Goal: Find specific page/section: Find specific page/section

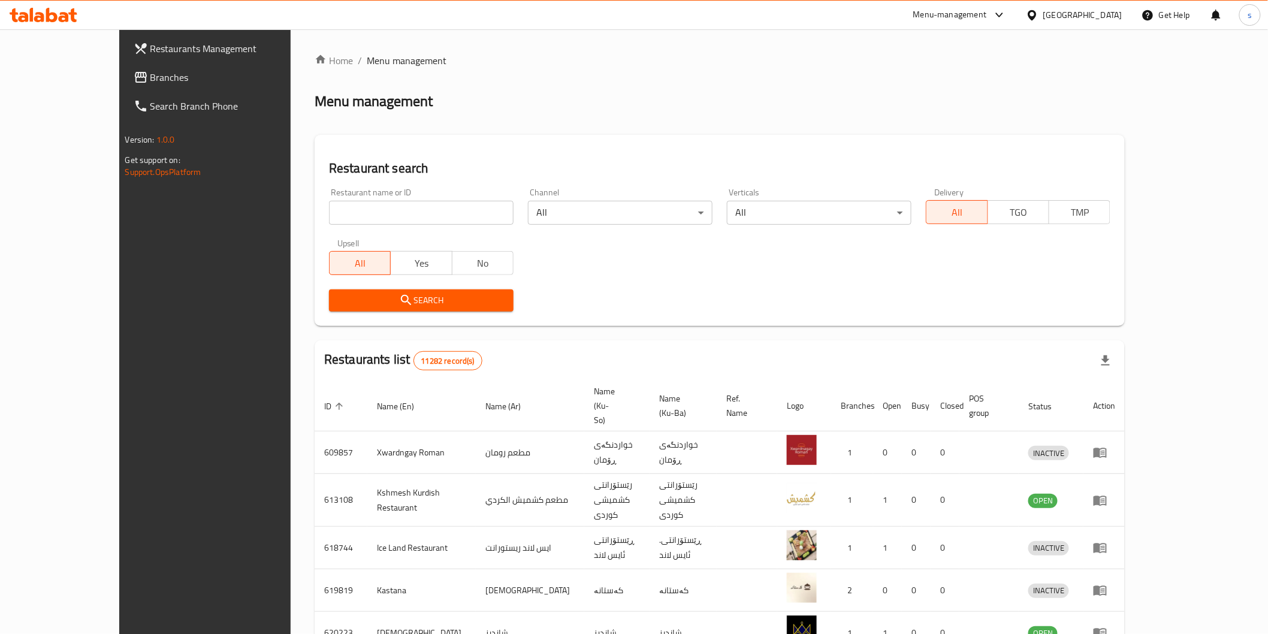
click at [374, 213] on input "search" at bounding box center [421, 213] width 185 height 24
type input "pronto"
click button "Search" at bounding box center [421, 300] width 185 height 22
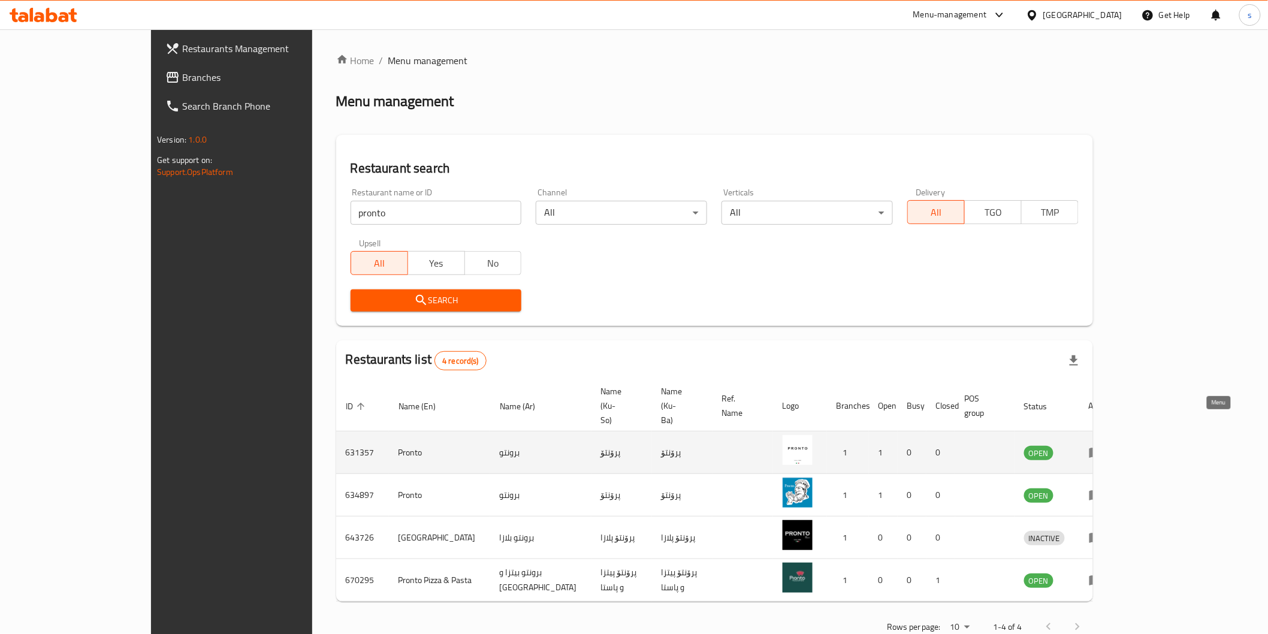
click at [1111, 445] on link "enhanced table" at bounding box center [1100, 452] width 22 height 14
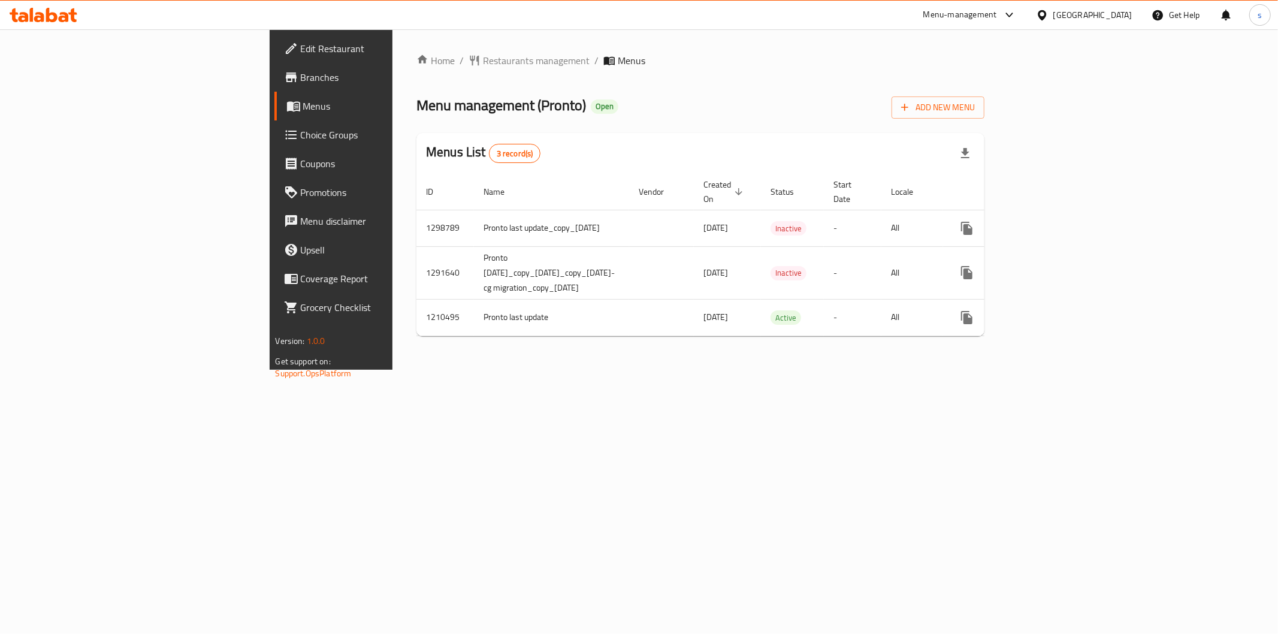
click at [301, 78] on span "Branches" at bounding box center [387, 77] width 173 height 14
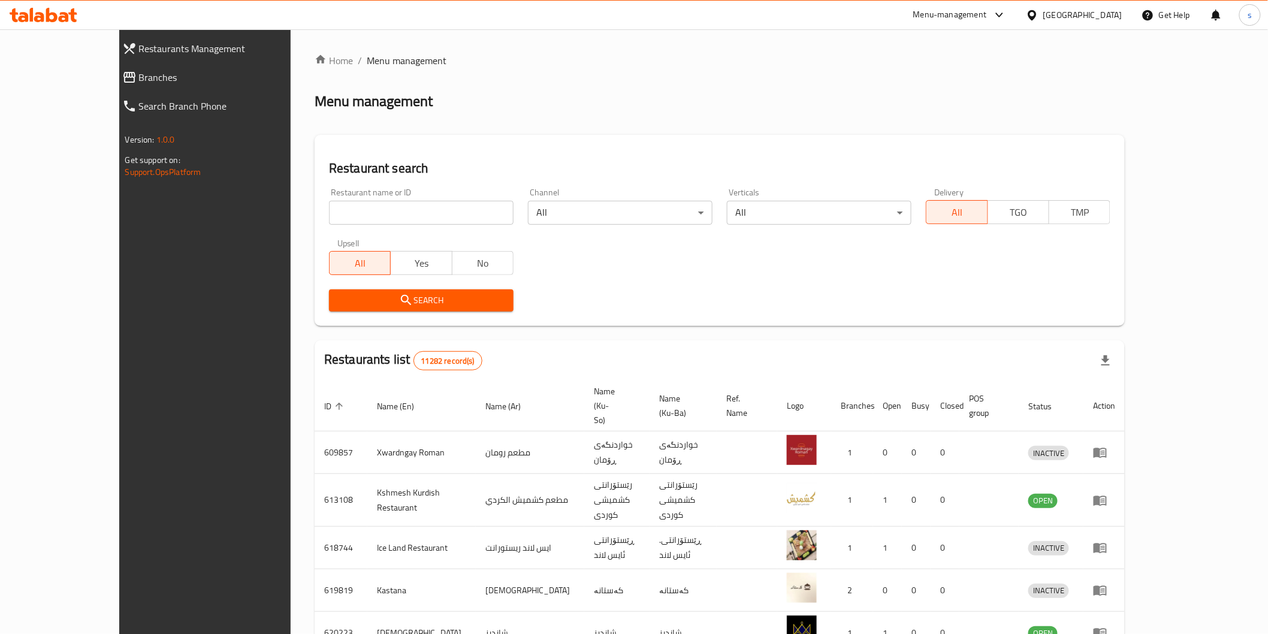
click at [400, 209] on input "search" at bounding box center [421, 213] width 185 height 24
type input "morsel"
click button "Search" at bounding box center [421, 300] width 185 height 22
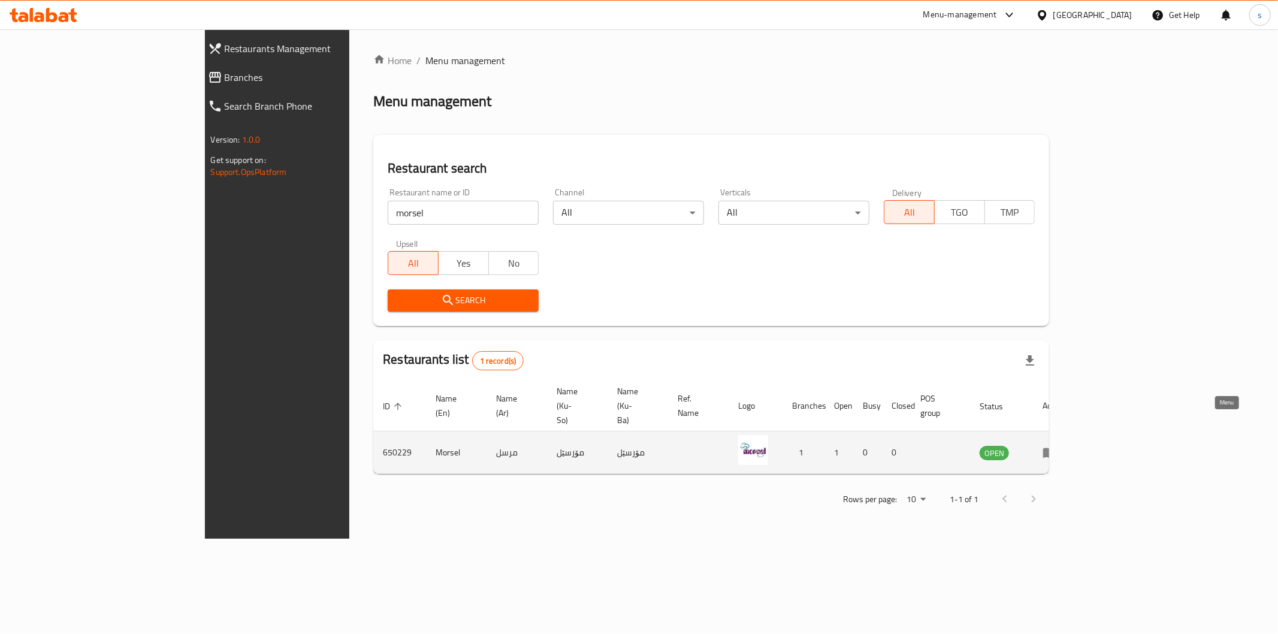
click at [1057, 445] on icon "enhanced table" at bounding box center [1050, 452] width 14 height 14
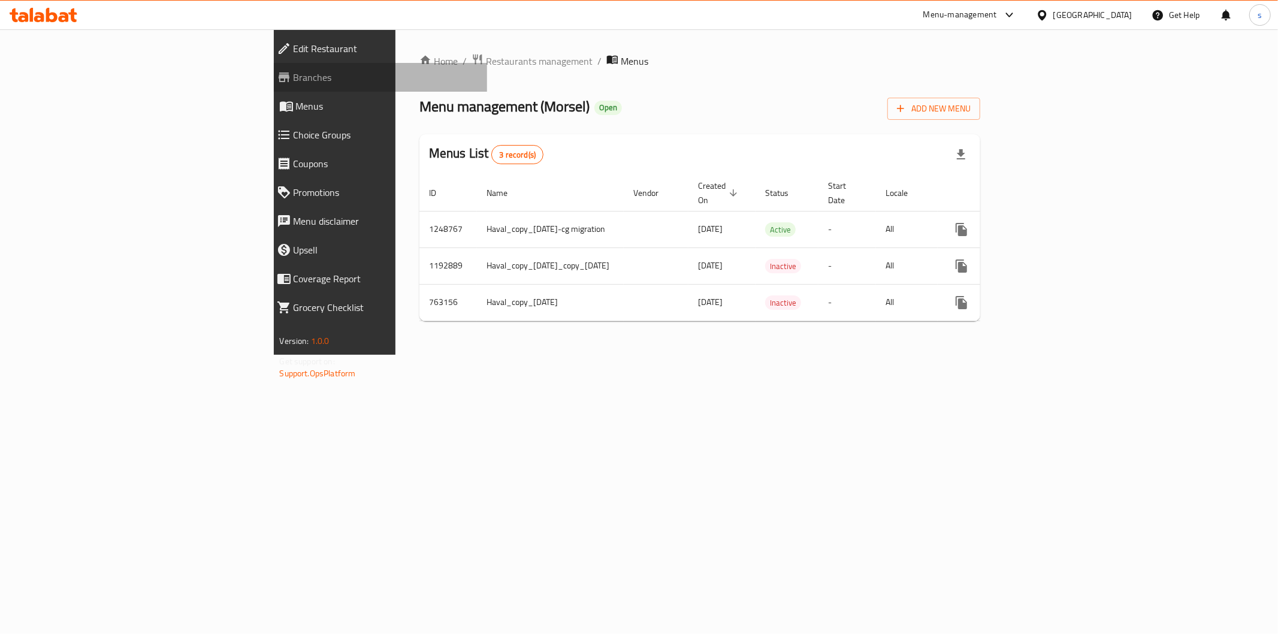
click at [294, 76] on span "Branches" at bounding box center [386, 77] width 184 height 14
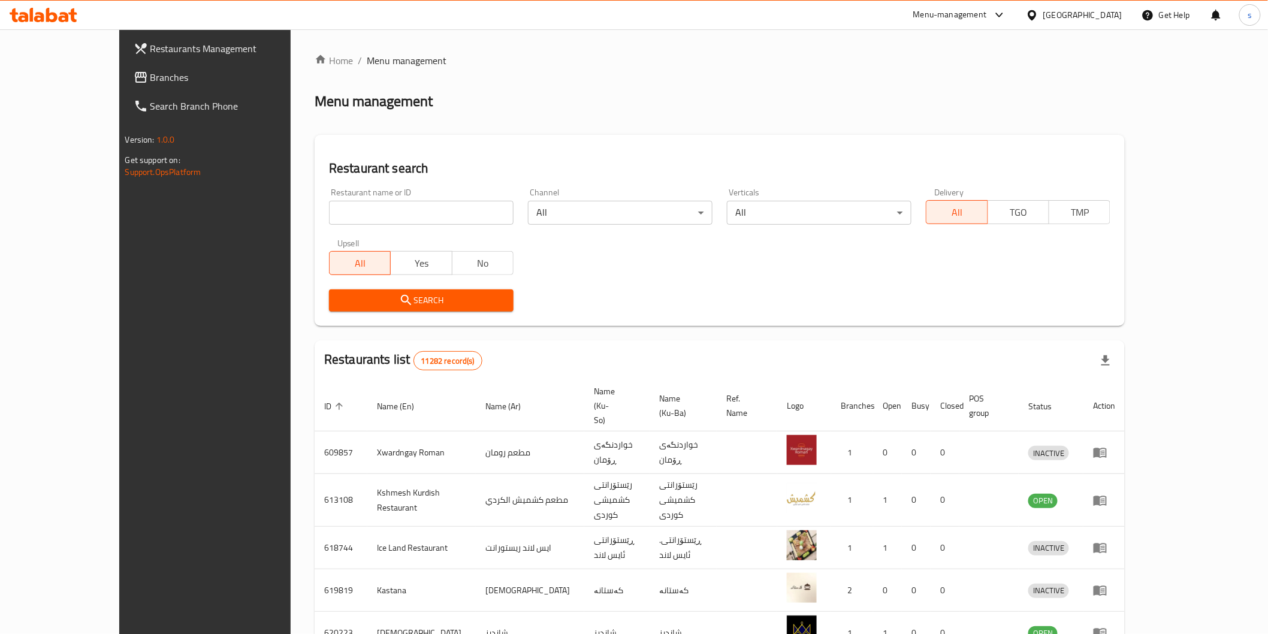
drag, startPoint x: 0, startPoint y: 0, endPoint x: 412, endPoint y: 212, distance: 463.6
click at [412, 212] on input "search" at bounding box center [421, 213] width 185 height 24
paste input "Cha cha"
click button "Search" at bounding box center [421, 300] width 185 height 22
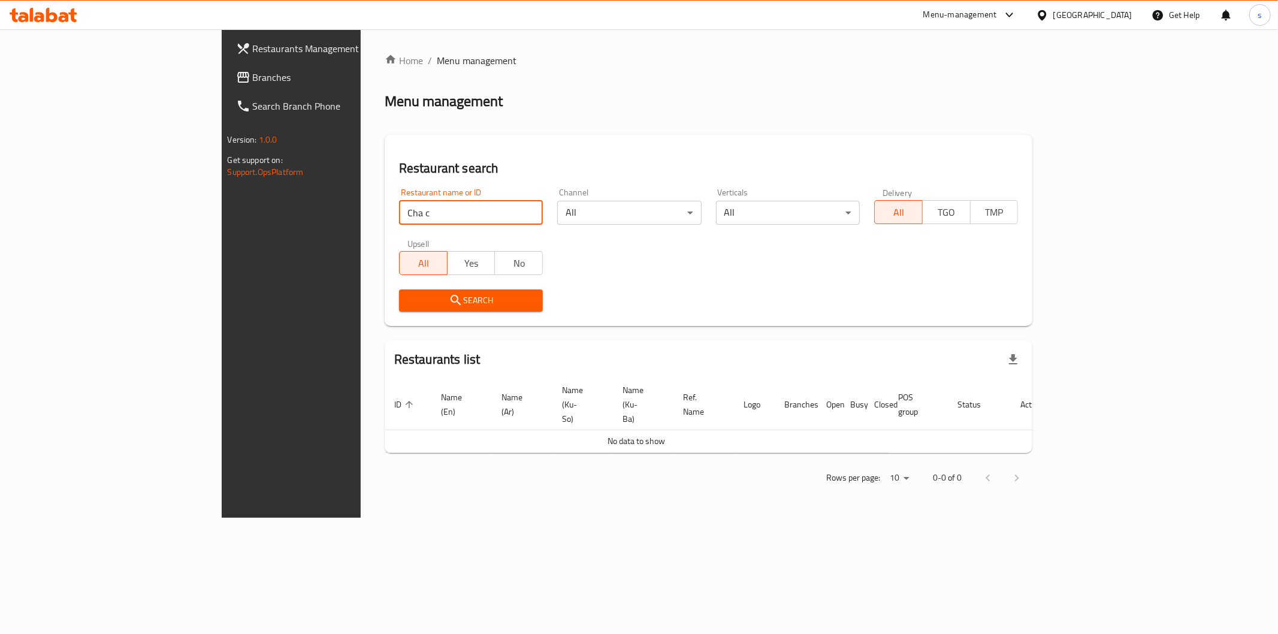
click button "Search" at bounding box center [471, 300] width 144 height 22
click at [399, 204] on input "Cha" at bounding box center [471, 213] width 144 height 24
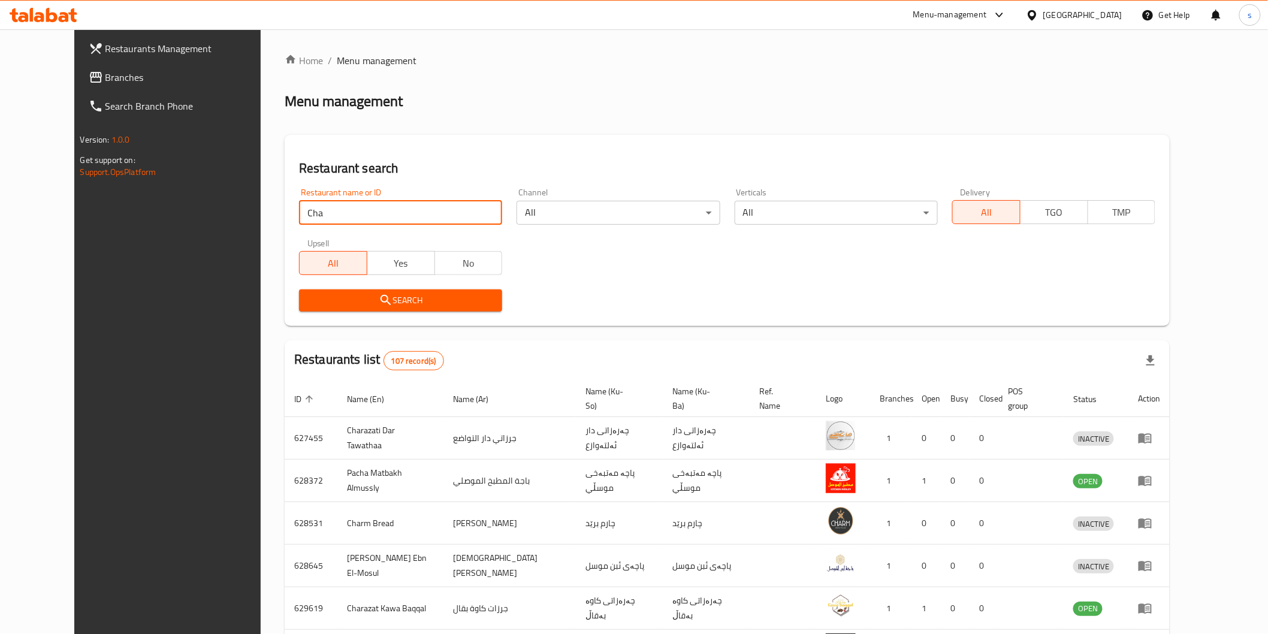
click at [396, 211] on input "Cha" at bounding box center [400, 213] width 203 height 24
click button "Search" at bounding box center [400, 300] width 203 height 22
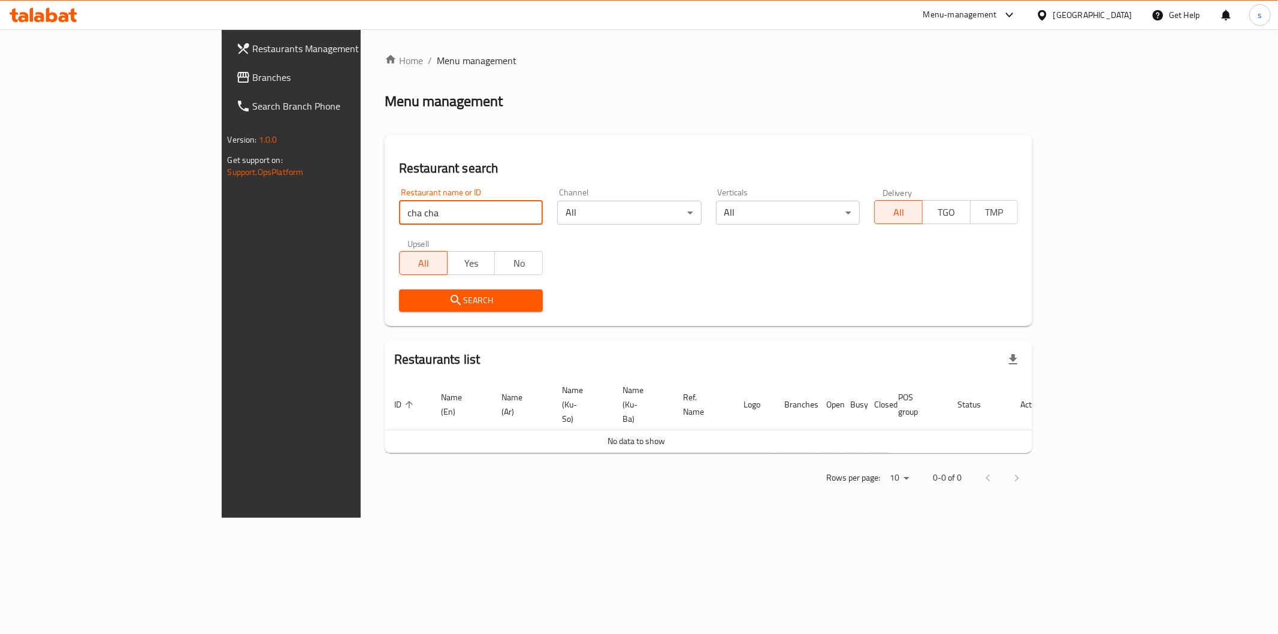
click at [708, 292] on div "Search" at bounding box center [709, 300] width 634 height 37
drag, startPoint x: 315, startPoint y: 210, endPoint x: 222, endPoint y: 207, distance: 92.9
click at [361, 207] on div "Home / Menu management Menu management Restaurant search Restaurant name or ID …" at bounding box center [709, 273] width 696 height 488
type input "Cha Cha"
click button "Search" at bounding box center [471, 300] width 144 height 22
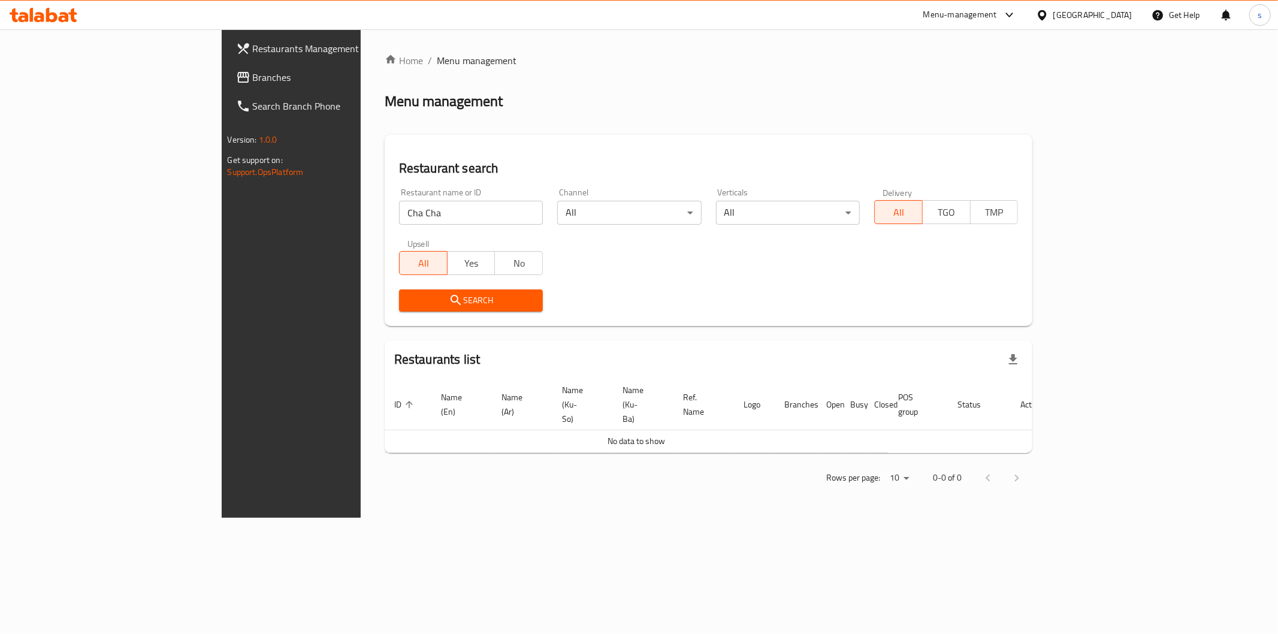
click at [1033, 98] on div "Menu management" at bounding box center [709, 101] width 648 height 19
drag, startPoint x: 198, startPoint y: 228, endPoint x: 151, endPoint y: 228, distance: 46.7
click at [222, 228] on div "Restaurants Management Branches Search Branch Phone Version: 1.0.0 Get support …" at bounding box center [639, 273] width 835 height 488
click at [61, 15] on icon at bounding box center [44, 15] width 68 height 14
